Goal: Task Accomplishment & Management: Use online tool/utility

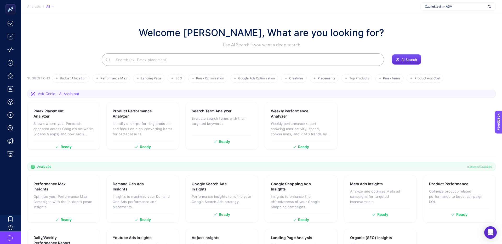
click at [82, 39] on div "Welcome [PERSON_NAME], What are you looking for? Use AI Search if you want a de…" at bounding box center [261, 37] width 469 height 22
click at [466, 9] on div "Özdilekteyim - ADV" at bounding box center [458, 6] width 75 height 8
click at [379, 11] on section "Analysis / All Özdilekteyim - ADV + Add New Client" at bounding box center [261, 6] width 481 height 13
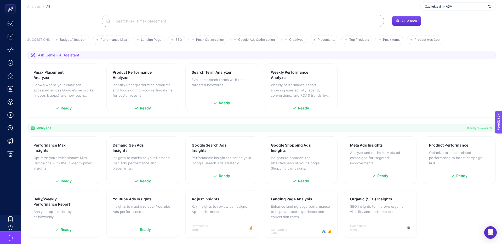
scroll to position [30, 0]
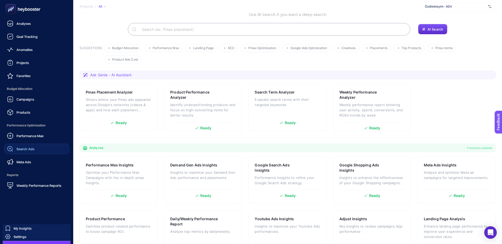
click at [24, 149] on span "Search Ads" at bounding box center [25, 149] width 18 height 4
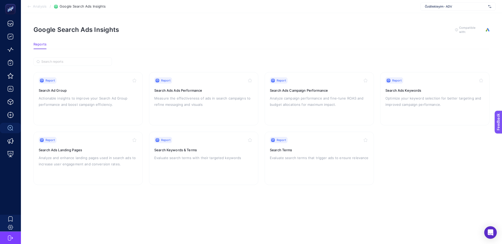
click at [457, 9] on div "Özdilekteyim - ADV" at bounding box center [458, 6] width 75 height 8
click at [400, 10] on section "Analysis / Google Search Ads Insights Özdilekteyim - ADV + Add New Client" at bounding box center [261, 6] width 481 height 13
click at [453, 9] on div "Özdilekteyim - ADV" at bounding box center [458, 6] width 75 height 8
click at [385, 10] on section "Analysis / Google Search Ads Insights Özdilekteyim - ADV + Add New Client" at bounding box center [261, 6] width 481 height 13
click at [193, 93] on div "Report Search Ads Ads Performance Measure the effectiveness of ads in search ca…" at bounding box center [203, 98] width 99 height 43
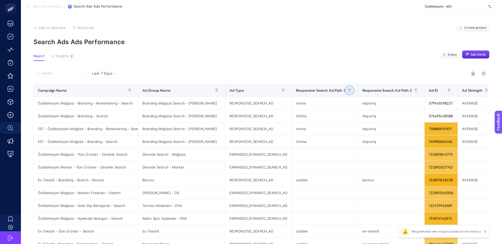
click at [348, 91] on icon "button" at bounding box center [349, 90] width 3 height 3
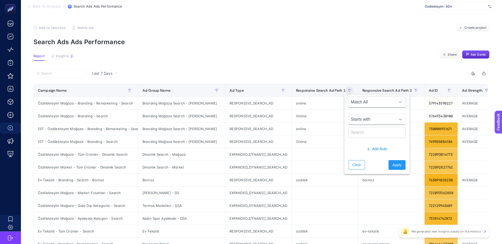
click at [360, 116] on span "Starts with" at bounding box center [372, 119] width 47 height 10
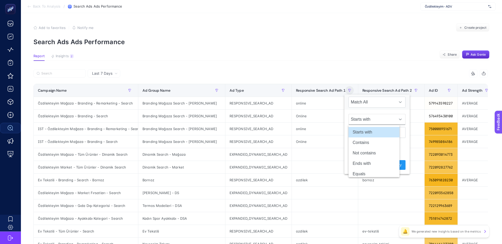
click at [337, 77] on div "9 items selected" at bounding box center [374, 73] width 227 height 8
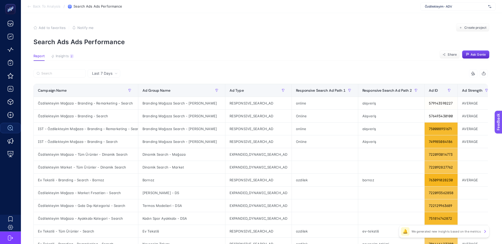
click at [338, 77] on div "9 items selected" at bounding box center [374, 73] width 227 height 8
drag, startPoint x: 93, startPoint y: 104, endPoint x: 128, endPoint y: 103, distance: 35.6
click at [128, 103] on div "Özdilekteyim Mağaza - Branding - Remarketing - Search" at bounding box center [86, 103] width 104 height 13
click at [93, 103] on div "Özdilekteyim Mağaza - Branding - Remarketing - Search" at bounding box center [86, 103] width 104 height 13
drag, startPoint x: 164, startPoint y: 103, endPoint x: 160, endPoint y: 103, distance: 4.2
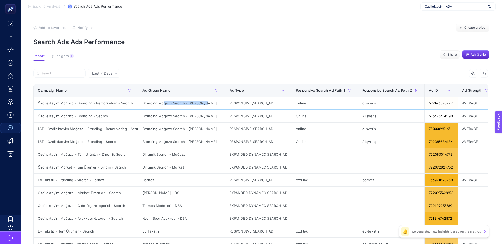
click at [160, 103] on div "Branding Mağaza Search - [PERSON_NAME]" at bounding box center [181, 103] width 87 height 13
click at [202, 103] on div "Branding Mağaza Search - [PERSON_NAME]" at bounding box center [181, 103] width 87 height 13
click at [187, 154] on div "Dinamik Search - Mağaza" at bounding box center [181, 154] width 87 height 13
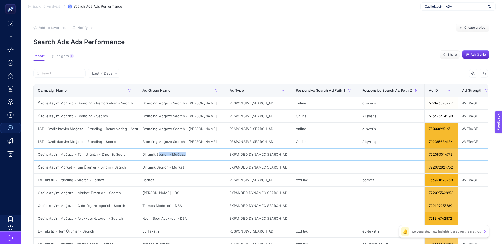
click at [187, 154] on div "Dinamik Search - Mağaza" at bounding box center [181, 154] width 87 height 13
drag, startPoint x: 166, startPoint y: 140, endPoint x: 153, endPoint y: 140, distance: 13.1
click at [155, 140] on div "Branding Mağaza Search - [PERSON_NAME]" at bounding box center [181, 142] width 87 height 13
click at [153, 140] on div "Branding Mağaza Search - [PERSON_NAME]" at bounding box center [181, 142] width 87 height 13
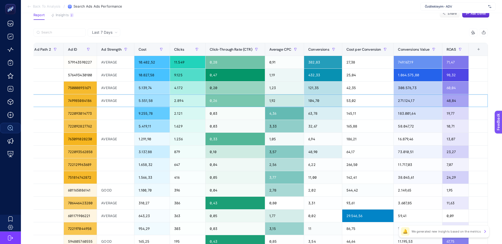
scroll to position [29, 0]
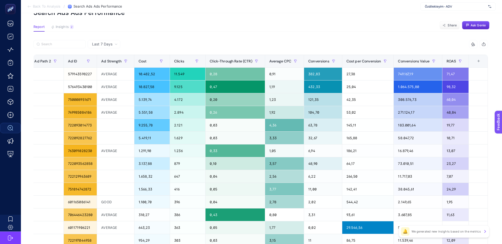
click at [281, 47] on div "9 items selected" at bounding box center [374, 44] width 227 height 8
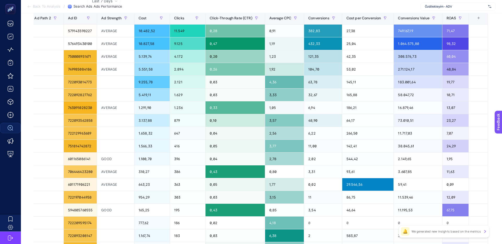
scroll to position [0, 0]
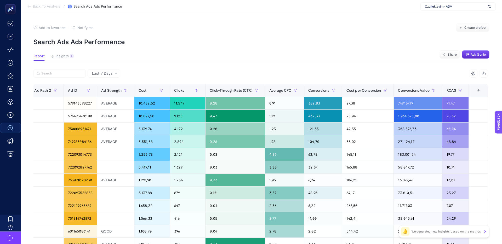
click at [244, 39] on p "Search Ads Ads Performance" at bounding box center [261, 42] width 456 height 8
drag, startPoint x: 74, startPoint y: 42, endPoint x: 135, endPoint y: 42, distance: 61.7
click at [134, 42] on p "Search Ads Ads Performance" at bounding box center [261, 42] width 456 height 8
click at [135, 42] on p "Search Ads Ads Performance" at bounding box center [261, 42] width 456 height 8
drag, startPoint x: 115, startPoint y: 42, endPoint x: 48, endPoint y: 42, distance: 67.5
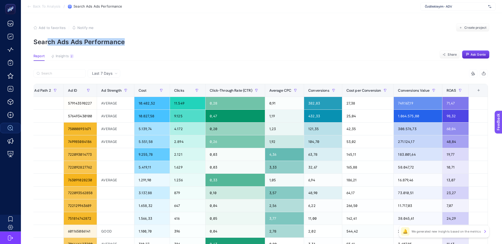
click at [48, 42] on p "Search Ads Ads Performance" at bounding box center [261, 42] width 456 height 8
drag, startPoint x: 48, startPoint y: 42, endPoint x: 41, endPoint y: 49, distance: 10.2
click at [48, 42] on p "Search Ads Ads Performance" at bounding box center [261, 42] width 456 height 8
